Goal: Task Accomplishment & Management: Use online tool/utility

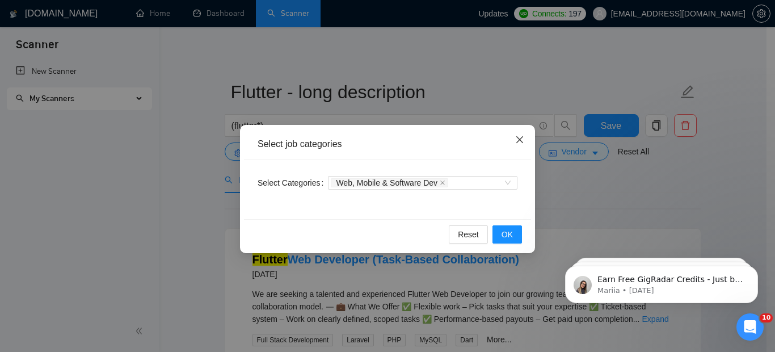
click at [517, 136] on icon "close" at bounding box center [519, 139] width 9 height 9
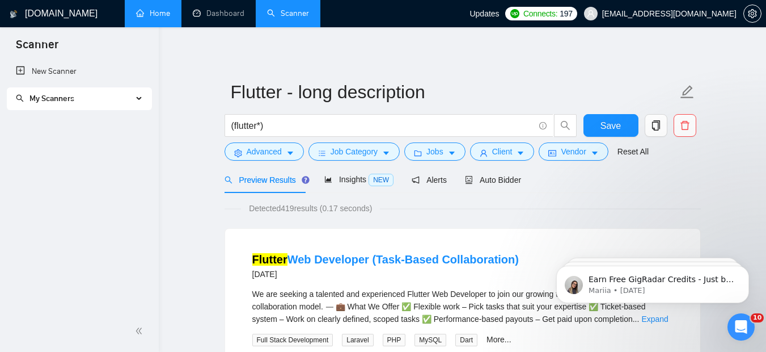
click at [159, 18] on link "Home" at bounding box center [153, 14] width 34 height 10
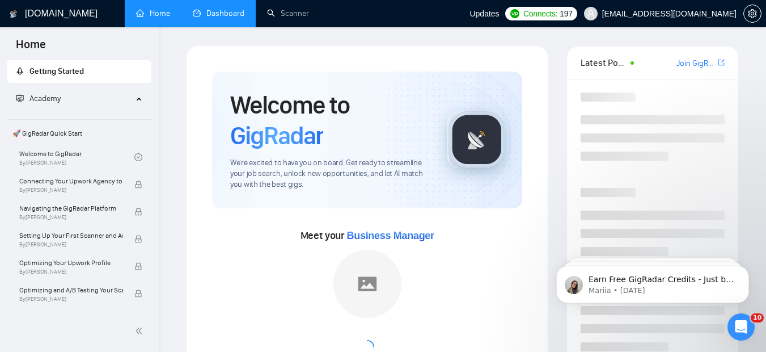
click at [230, 18] on link "Dashboard" at bounding box center [219, 14] width 52 height 10
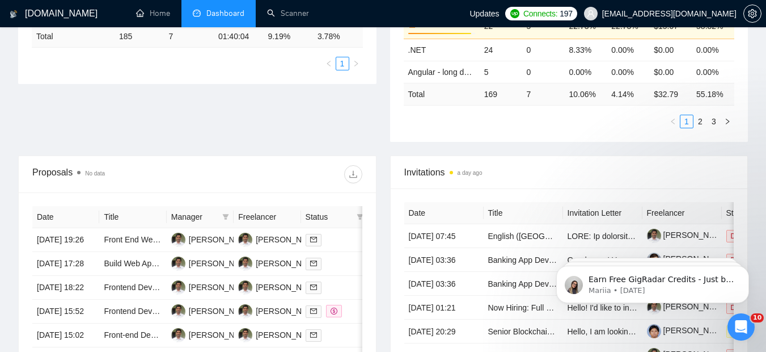
scroll to position [347, 0]
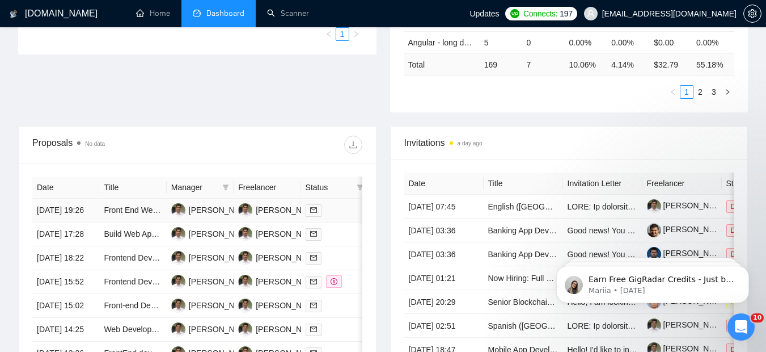
click at [212, 222] on td "[PERSON_NAME] [PERSON_NAME]" at bounding box center [200, 210] width 67 height 24
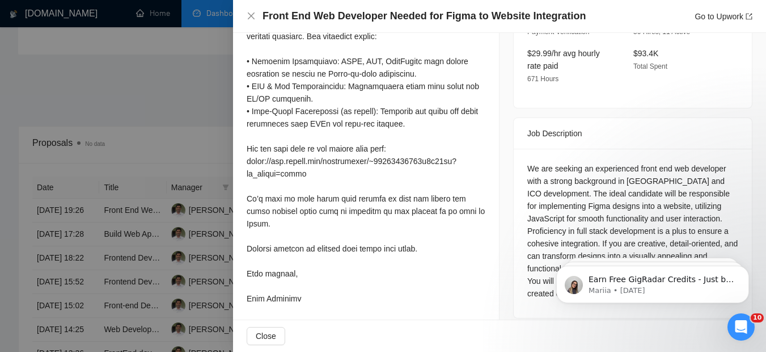
scroll to position [0, 0]
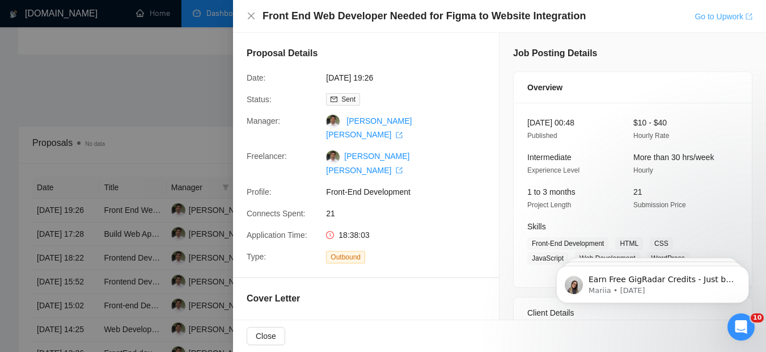
click at [713, 16] on link "Go to Upwork" at bounding box center [724, 16] width 58 height 9
click at [252, 9] on div "Front End Web Developer Needed for Figma to Website Integration Go to Upwork" at bounding box center [500, 16] width 506 height 14
drag, startPoint x: 251, startPoint y: 23, endPoint x: 251, endPoint y: 17, distance: 5.7
click at [251, 17] on div "Front End Web Developer Needed for Figma to Website Integration Go to Upwork" at bounding box center [500, 16] width 506 height 14
click at [251, 17] on icon "close" at bounding box center [251, 15] width 9 height 9
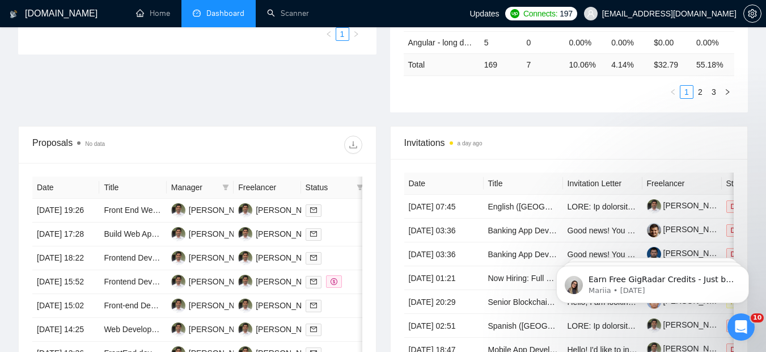
scroll to position [0, 67]
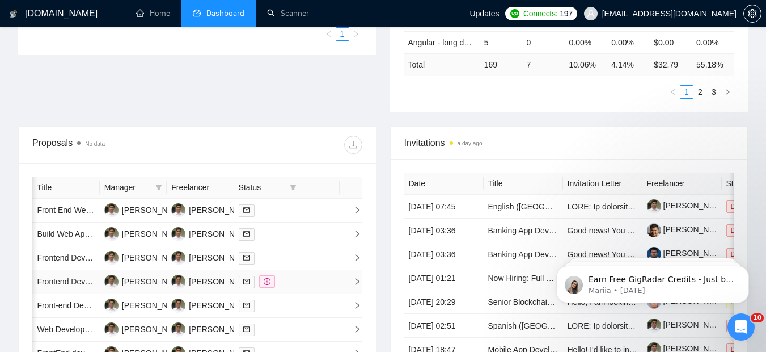
click at [67, 294] on td "Frontend Developer Needed for React/Next.js Project Upgrade" at bounding box center [65, 282] width 67 height 24
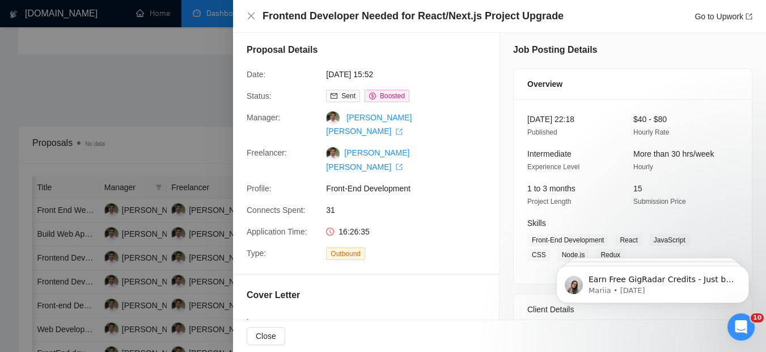
scroll to position [0, 0]
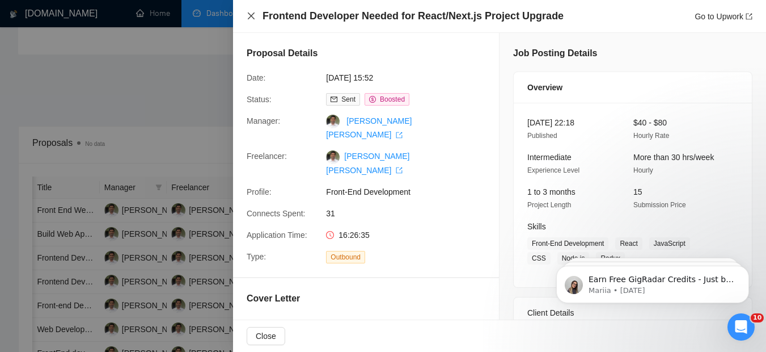
click at [254, 14] on icon "close" at bounding box center [251, 15] width 9 height 9
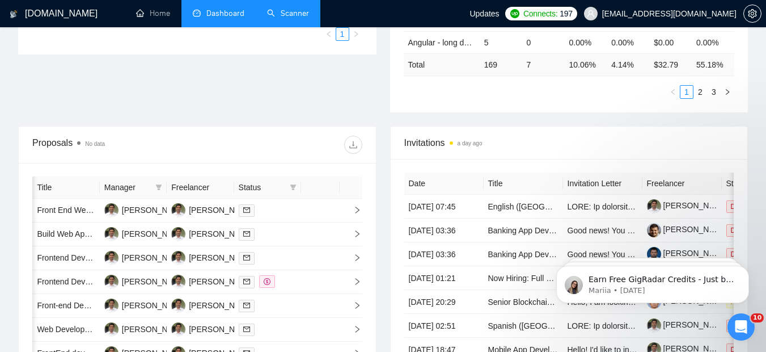
click at [304, 16] on link "Scanner" at bounding box center [288, 14] width 42 height 10
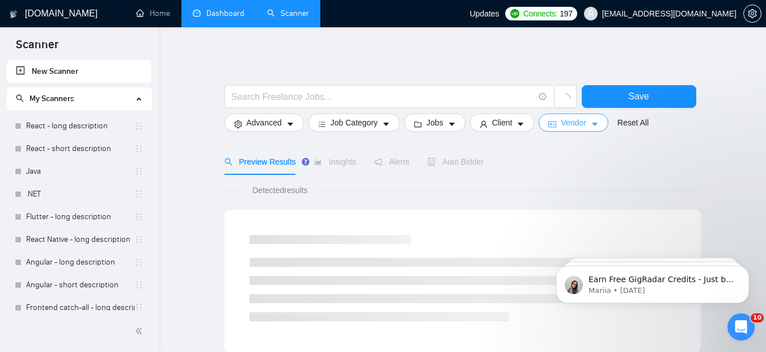
click at [552, 126] on icon "idcard" at bounding box center [552, 124] width 8 height 8
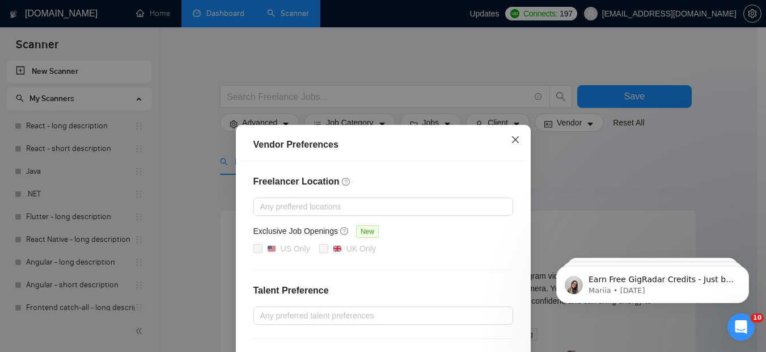
click at [511, 141] on icon "close" at bounding box center [515, 139] width 9 height 9
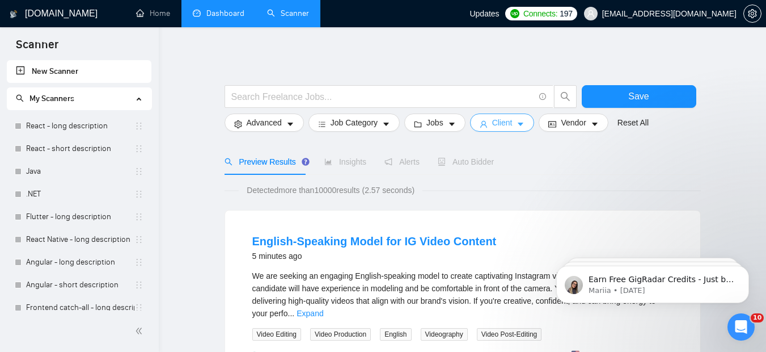
click at [505, 121] on span "Client" at bounding box center [502, 122] width 20 height 12
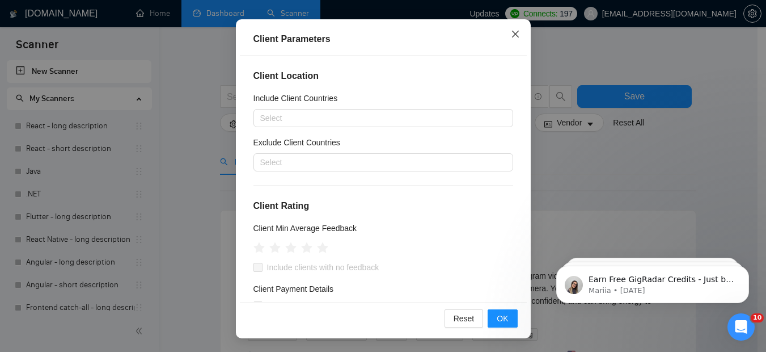
click at [517, 35] on span "Close" at bounding box center [515, 34] width 31 height 31
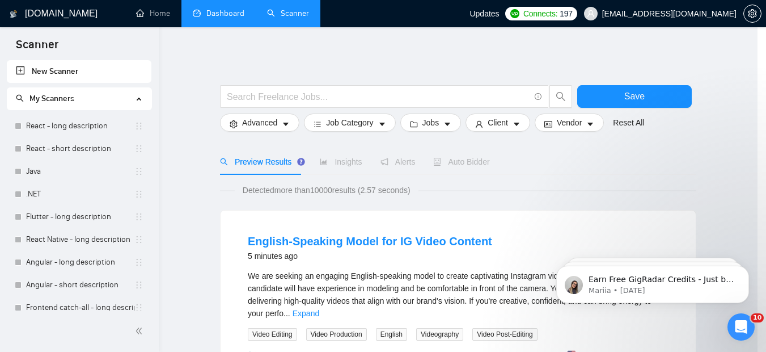
scroll to position [49, 0]
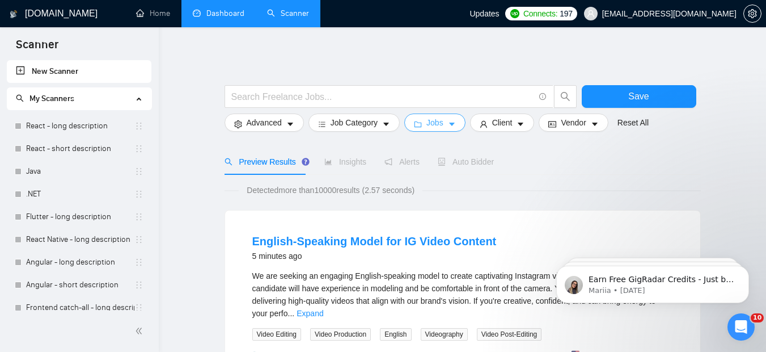
click at [455, 120] on icon "caret-down" at bounding box center [452, 124] width 8 height 8
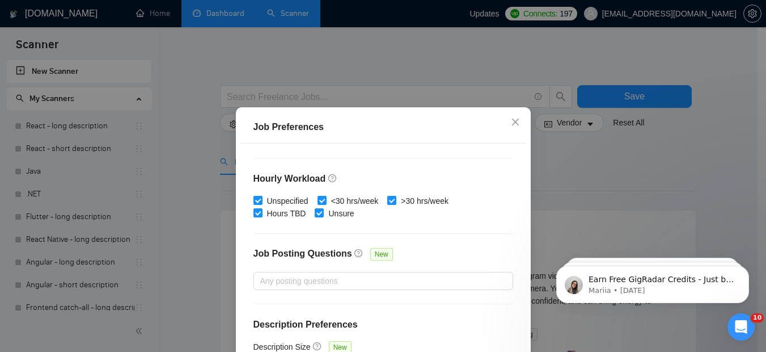
scroll to position [88, 0]
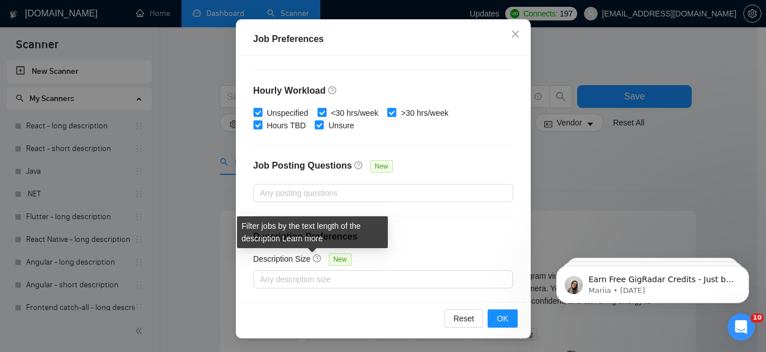
click at [313, 256] on icon "question-circle" at bounding box center [317, 258] width 8 height 8
click at [263, 272] on input "Description Size New" at bounding box center [261, 279] width 2 height 14
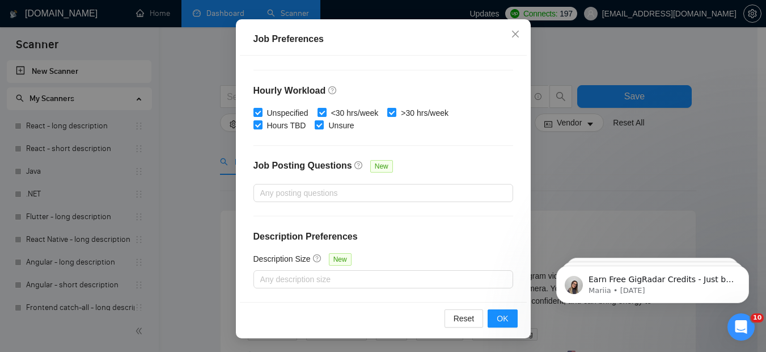
click at [411, 170] on div "Job Posting Questions New" at bounding box center [383, 171] width 260 height 24
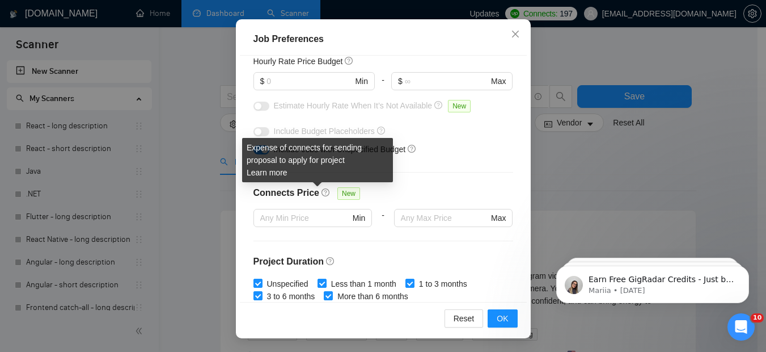
scroll to position [0, 0]
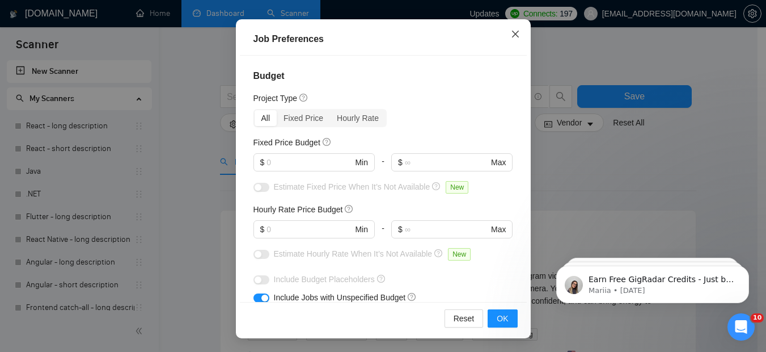
click at [511, 26] on span "Close" at bounding box center [515, 34] width 31 height 31
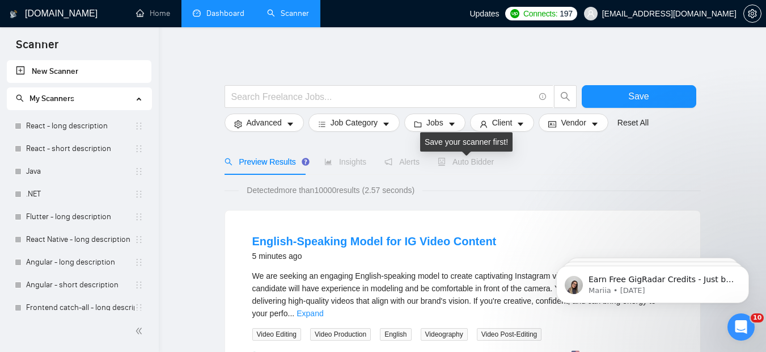
click at [456, 159] on span "Auto Bidder" at bounding box center [466, 161] width 56 height 9
click at [451, 162] on span "Auto Bidder" at bounding box center [466, 161] width 56 height 9
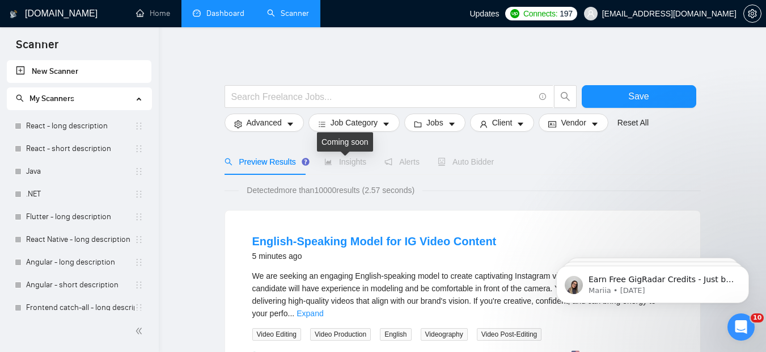
click at [339, 160] on span "Insights" at bounding box center [345, 161] width 42 height 9
click at [72, 137] on link "React - short description" at bounding box center [80, 148] width 108 height 23
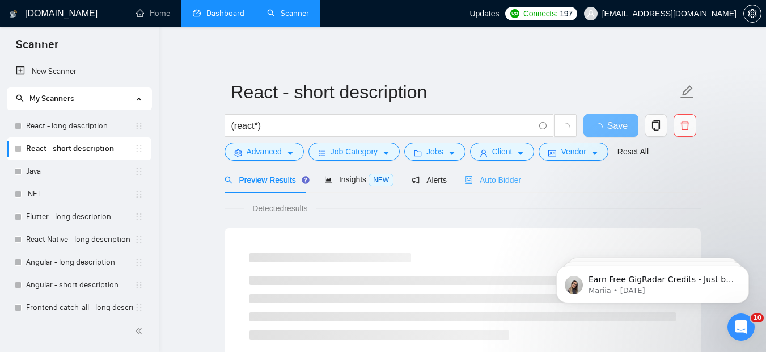
click at [472, 188] on div "Auto Bidder" at bounding box center [493, 179] width 56 height 27
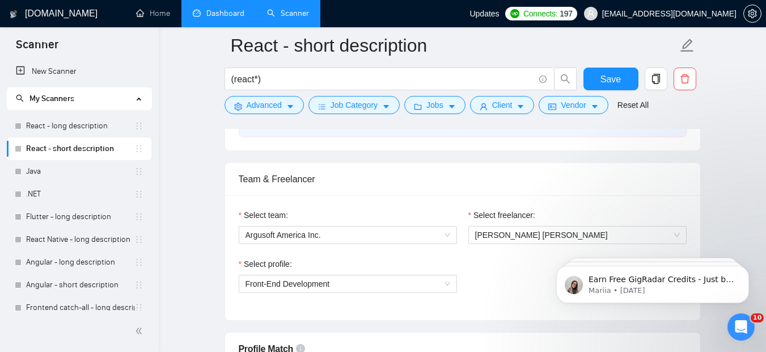
scroll to position [547, 0]
